Goal: Find specific page/section: Find specific page/section

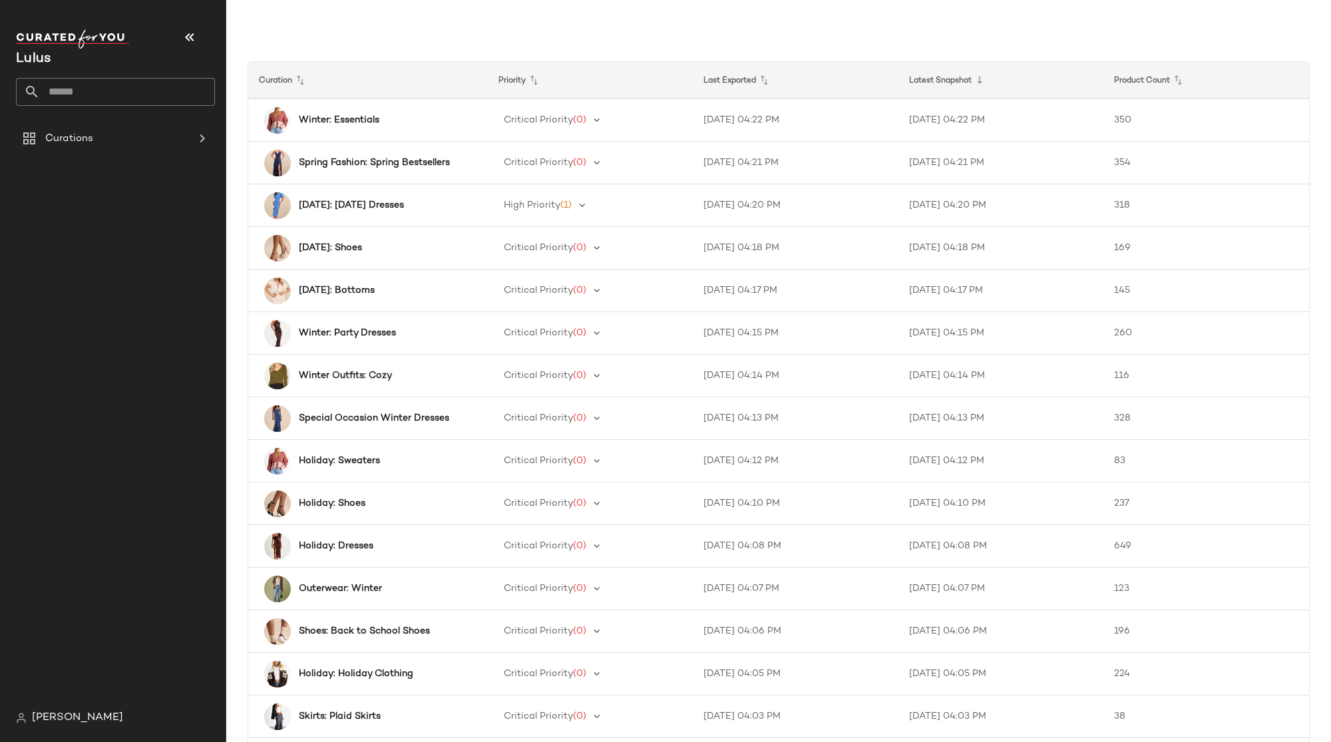
scroll to position [545, 0]
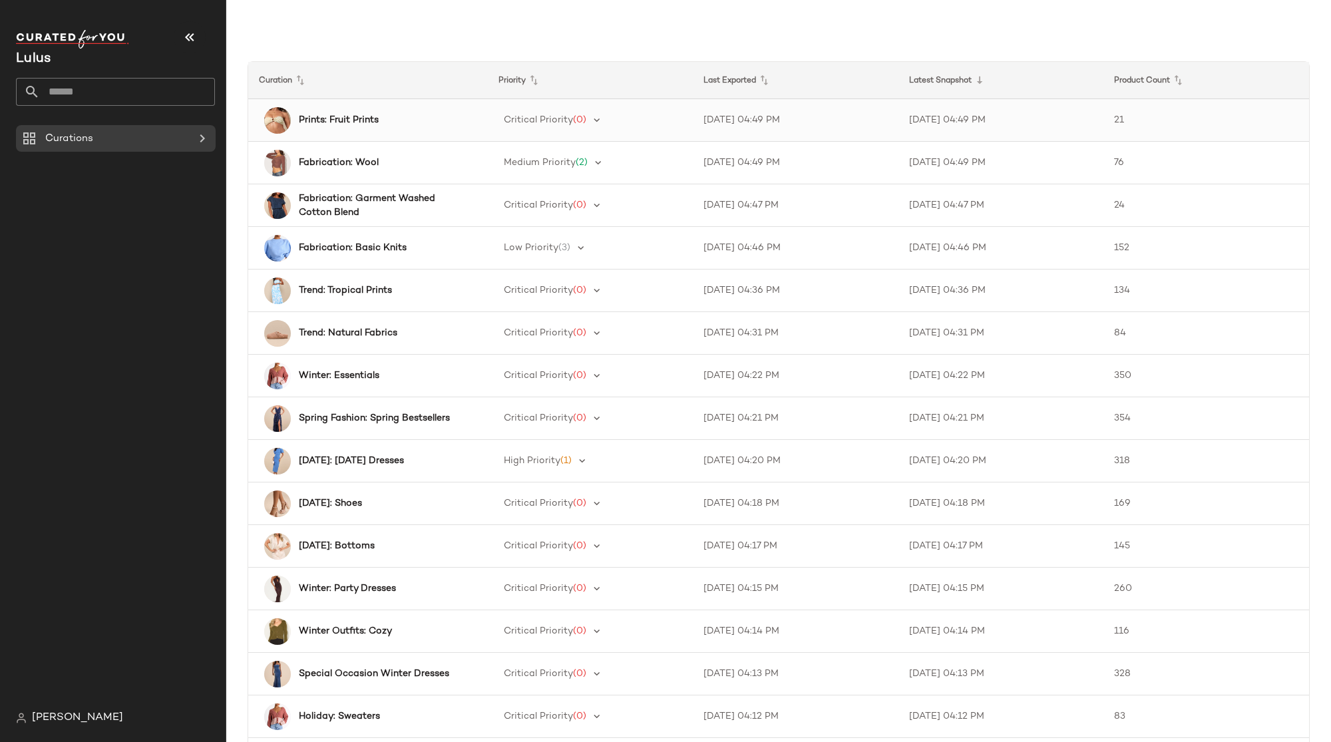
click at [304, 126] on div "Prints: Fruit Prints" at bounding box center [370, 120] width 216 height 27
